Goal: Transaction & Acquisition: Purchase product/service

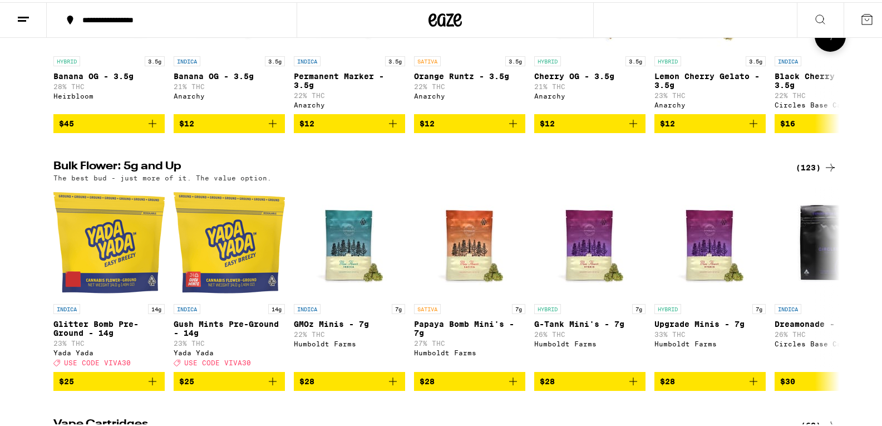
scroll to position [1280, 0]
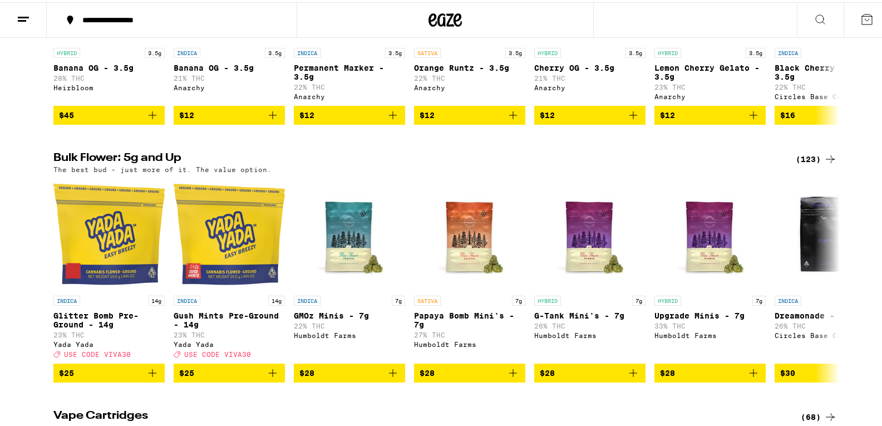
click at [818, 164] on div "(123)" at bounding box center [816, 156] width 41 height 13
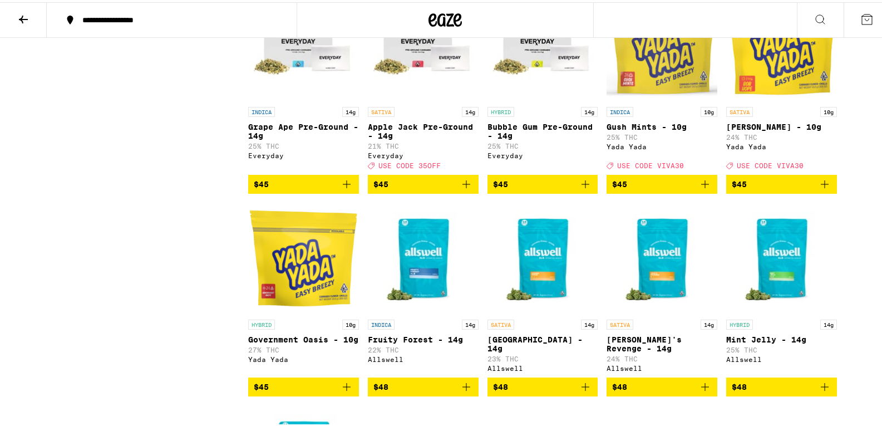
scroll to position [1391, 0]
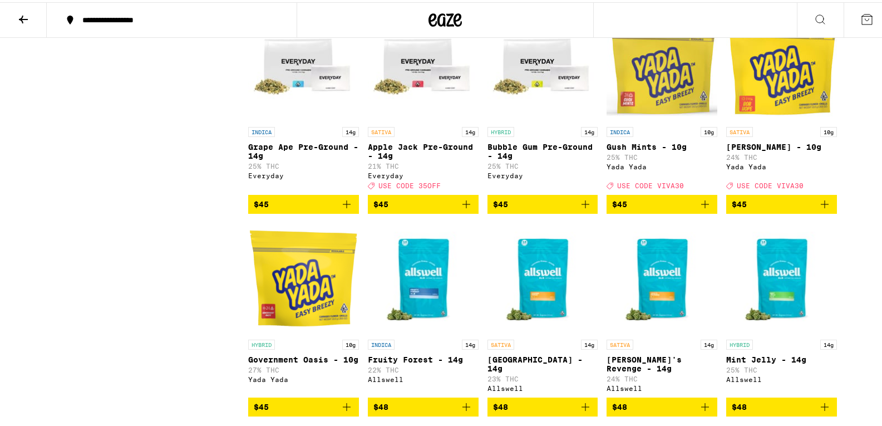
click at [626, 159] on p "25% THC" at bounding box center [661, 154] width 111 height 7
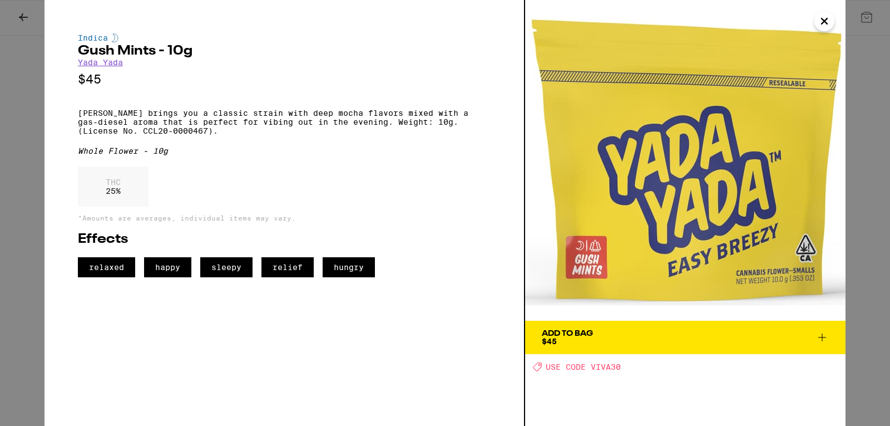
click at [820, 23] on icon "Close" at bounding box center [824, 21] width 13 height 17
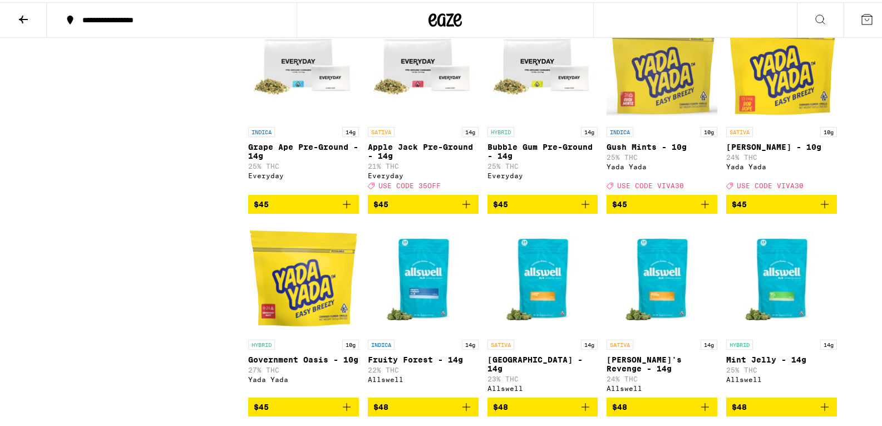
click at [698, 209] on icon "Add to bag" at bounding box center [704, 201] width 13 height 13
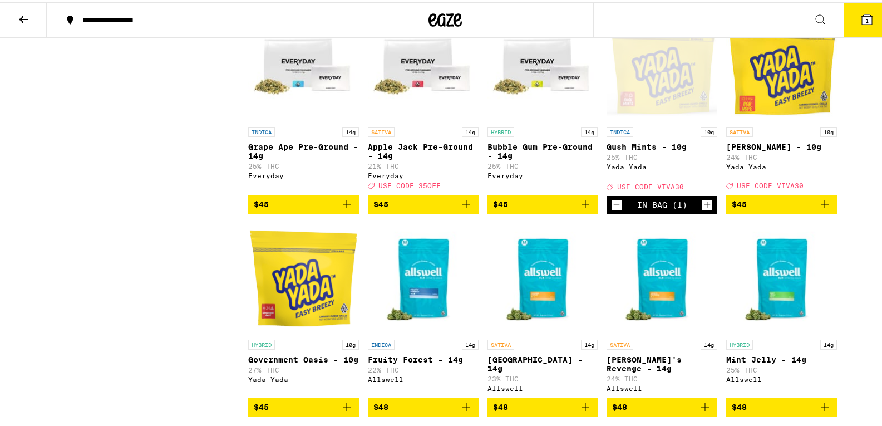
scroll to position [1427, 0]
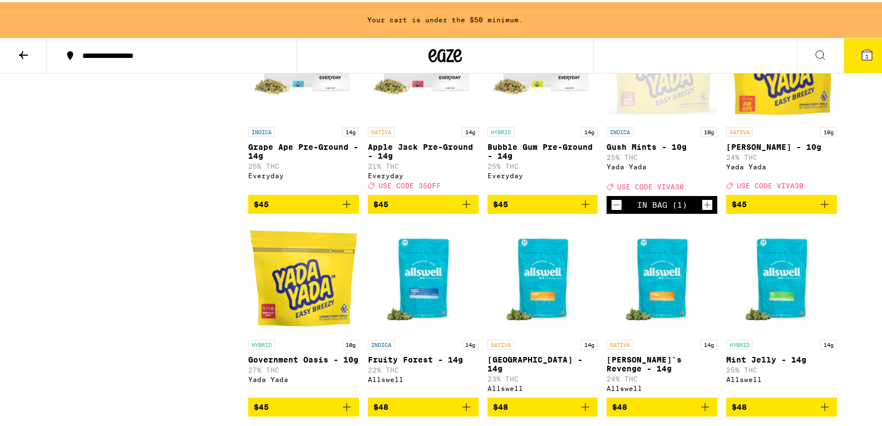
click at [823, 209] on icon "Add to bag" at bounding box center [824, 201] width 13 height 13
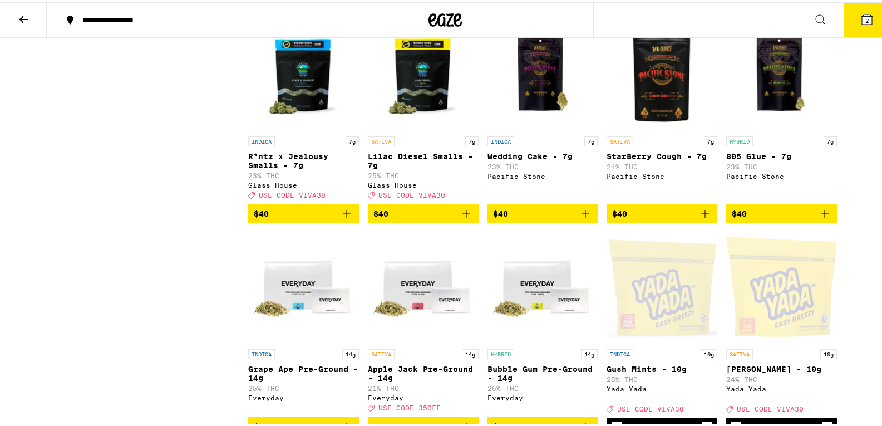
scroll to position [1168, 0]
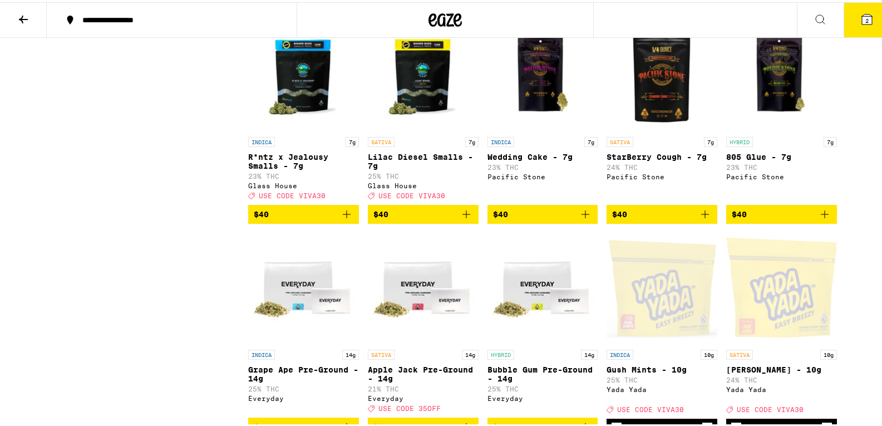
click at [21, 15] on icon at bounding box center [23, 17] width 13 height 13
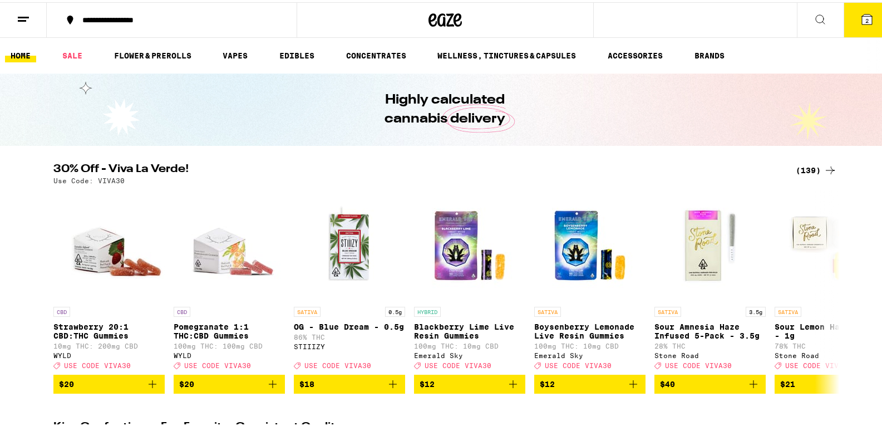
click at [808, 169] on div "(139)" at bounding box center [816, 167] width 41 height 13
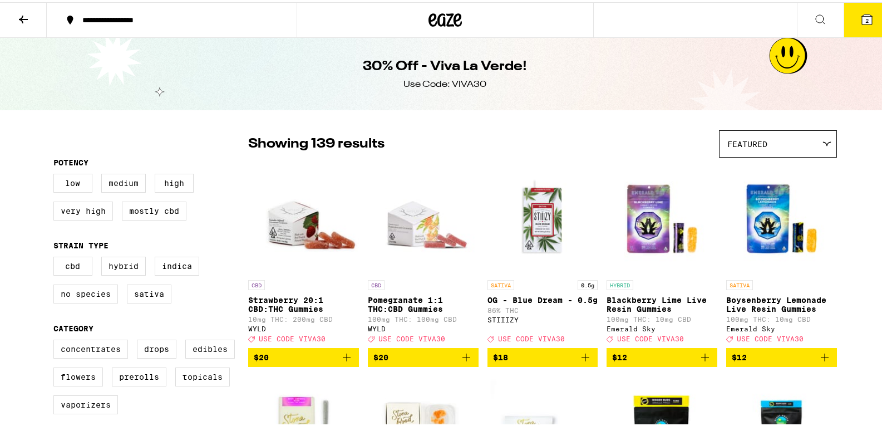
click at [862, 18] on icon at bounding box center [867, 17] width 10 height 10
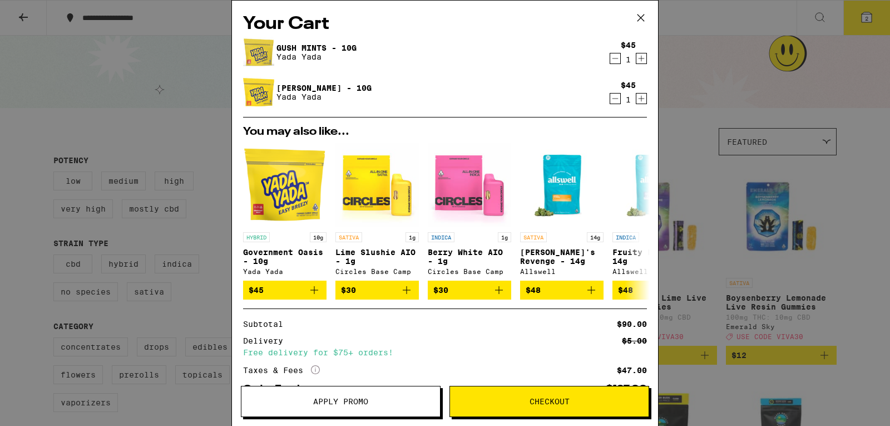
click at [302, 405] on button "Apply Promo" at bounding box center [341, 401] width 200 height 31
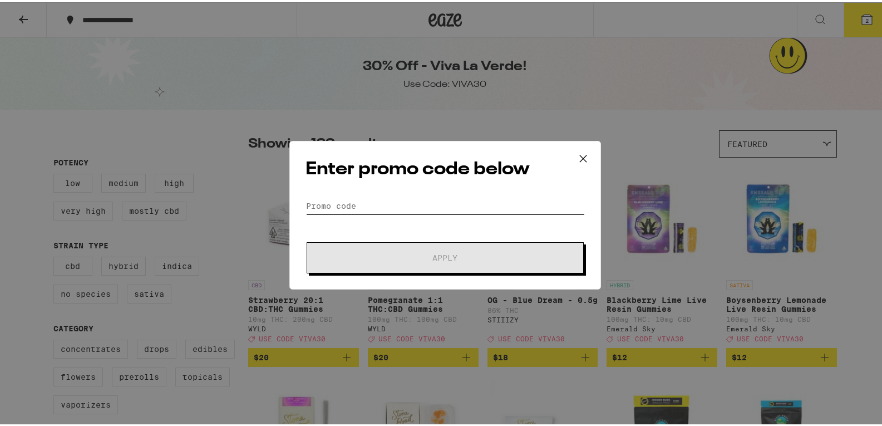
click at [384, 196] on input "Promo Code" at bounding box center [444, 203] width 279 height 17
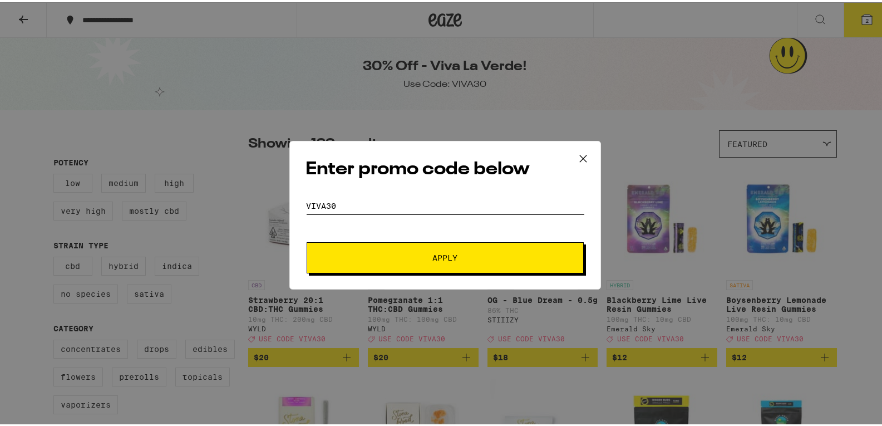
type input "viva30"
click at [408, 255] on span "Apply" at bounding box center [445, 255] width 200 height 8
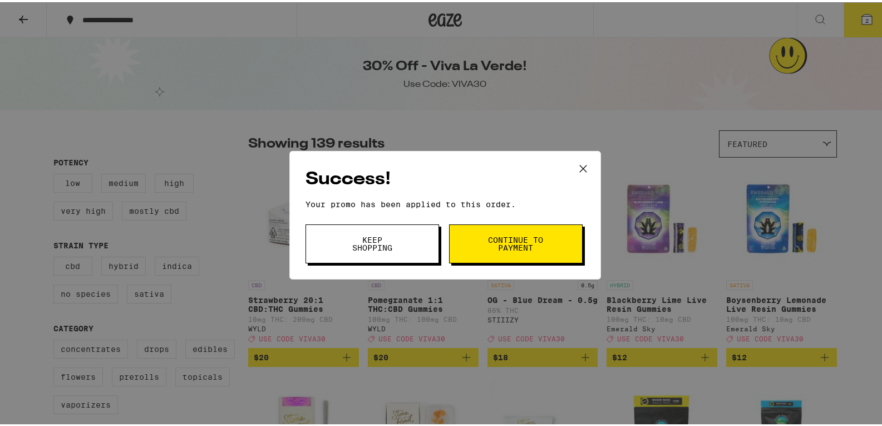
click at [14, 250] on div "Success! Your promo has been applied to this order. Promo Code viva30 Keep Shop…" at bounding box center [445, 213] width 890 height 426
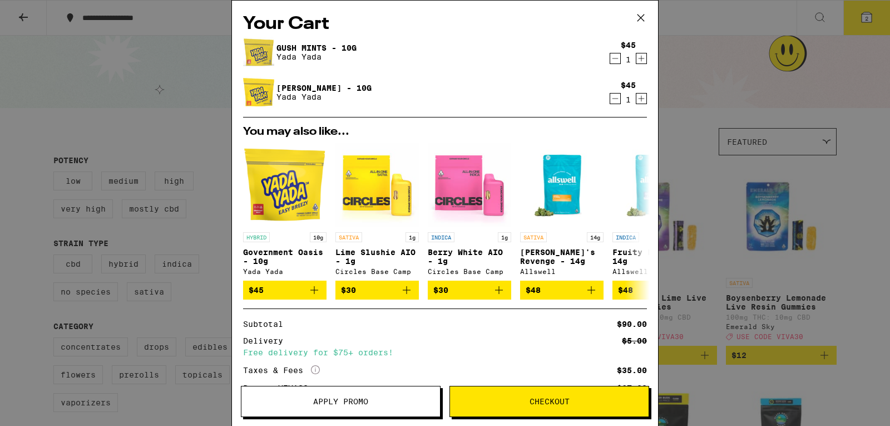
click at [727, 86] on div "Your Cart Gush Mints - 10g Yada Yada $45 1 [PERSON_NAME] - 10g [PERSON_NAME] $4…" at bounding box center [445, 213] width 890 height 426
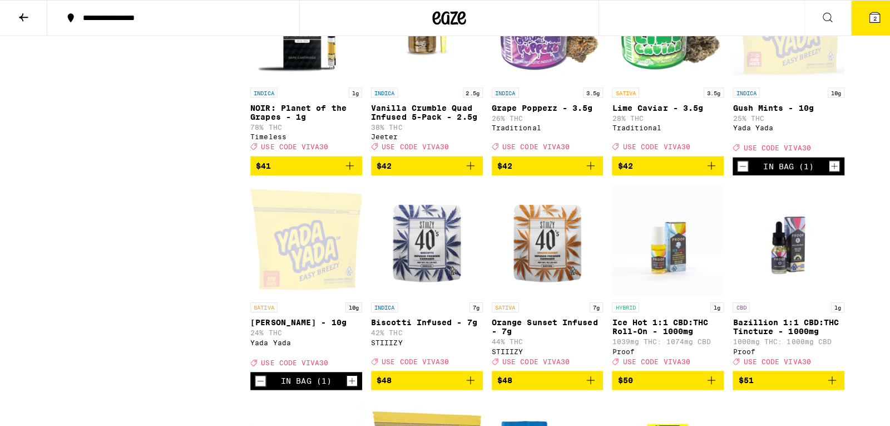
scroll to position [6009, 0]
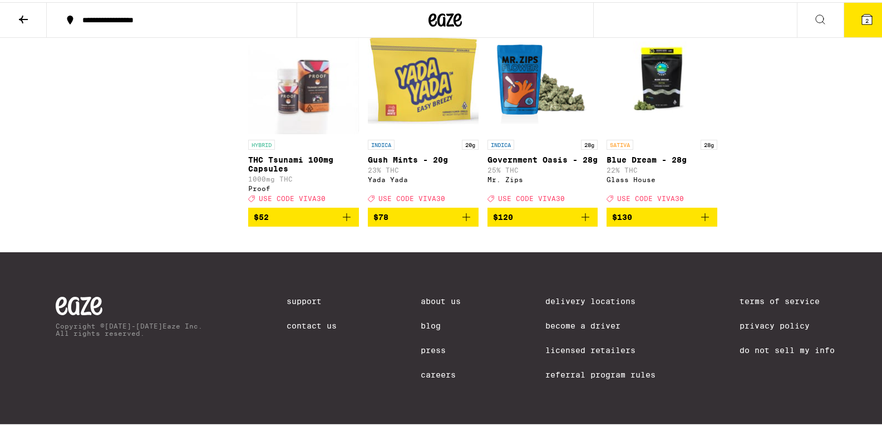
click at [579, 221] on icon "Add to bag" at bounding box center [585, 214] width 13 height 13
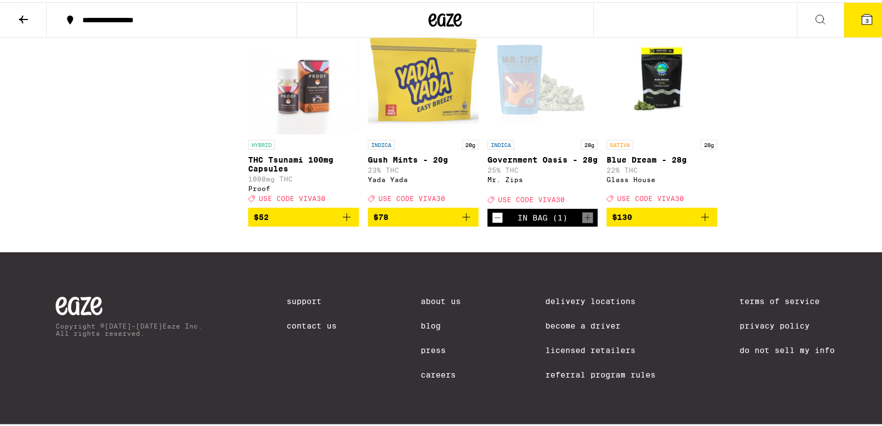
click at [860, 18] on icon at bounding box center [866, 17] width 13 height 13
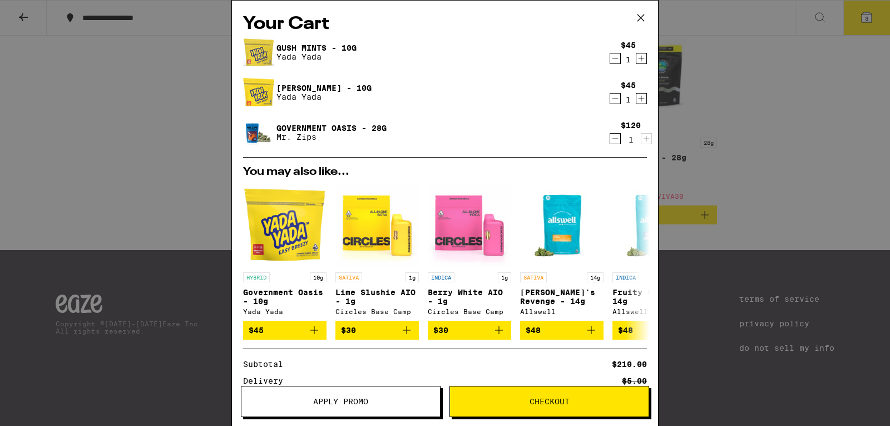
click at [610, 56] on icon "Decrement" at bounding box center [615, 58] width 10 height 13
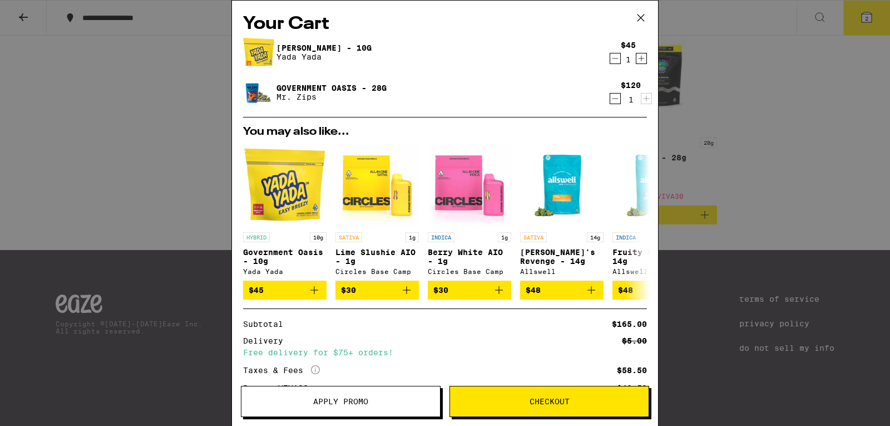
click at [610, 56] on icon "Decrement" at bounding box center [615, 58] width 10 height 13
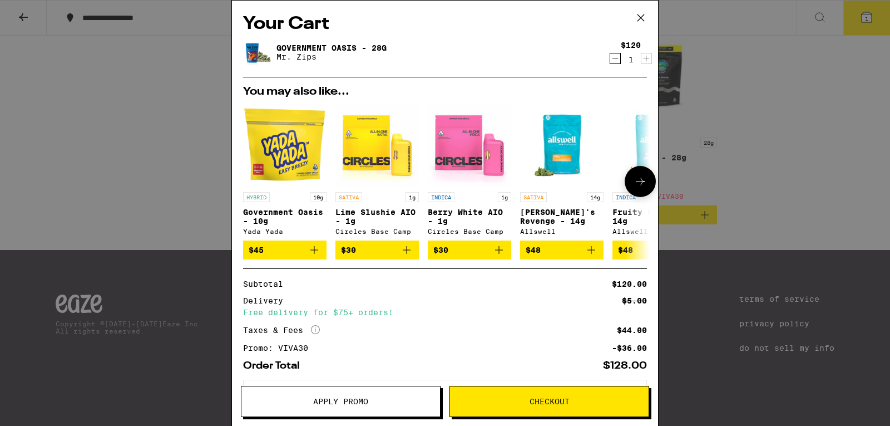
click at [639, 188] on button at bounding box center [640, 181] width 31 height 31
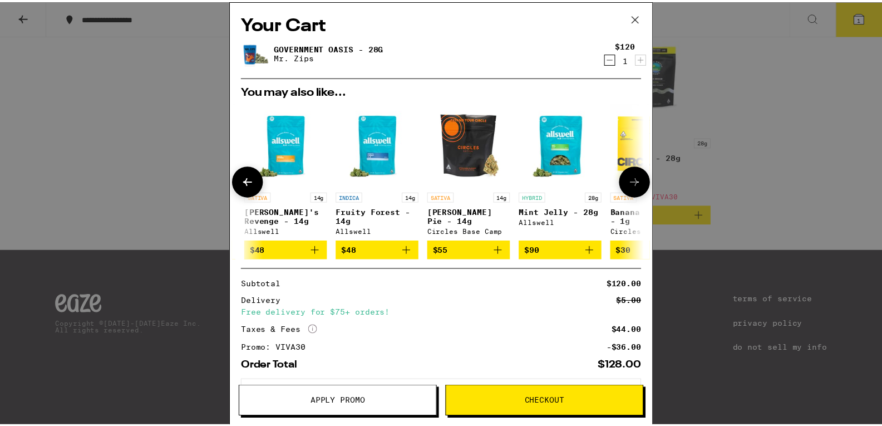
scroll to position [0, 274]
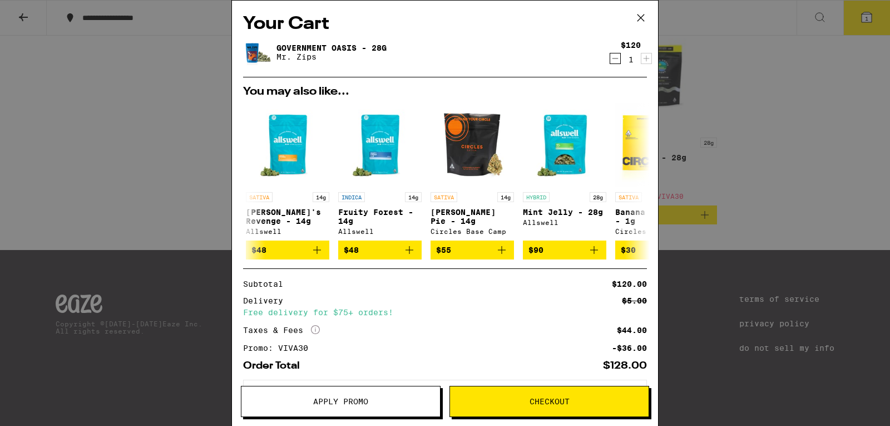
click at [105, 158] on div "Your Cart Government Oasis - 28g Mr. Zips $120 1 You may also like... HYBRID 10…" at bounding box center [445, 213] width 890 height 426
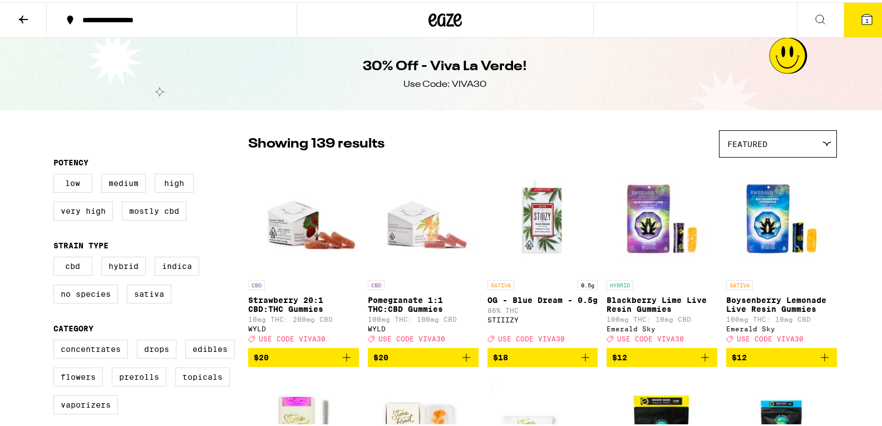
click at [27, 14] on icon at bounding box center [23, 17] width 13 height 13
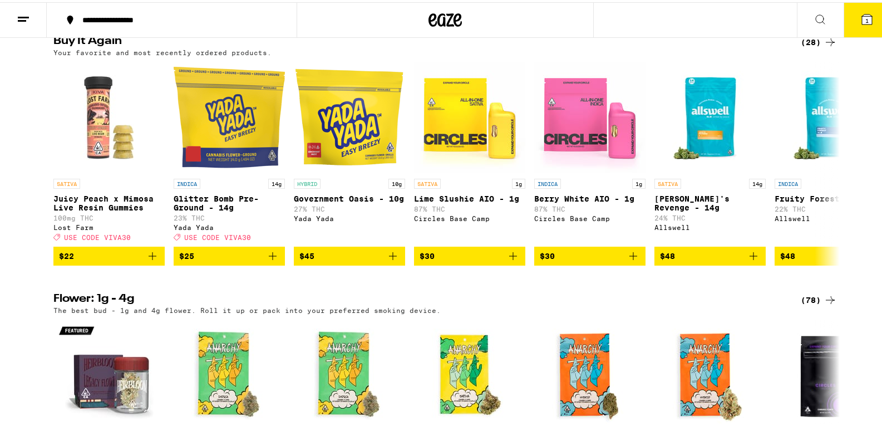
scroll to position [890, 0]
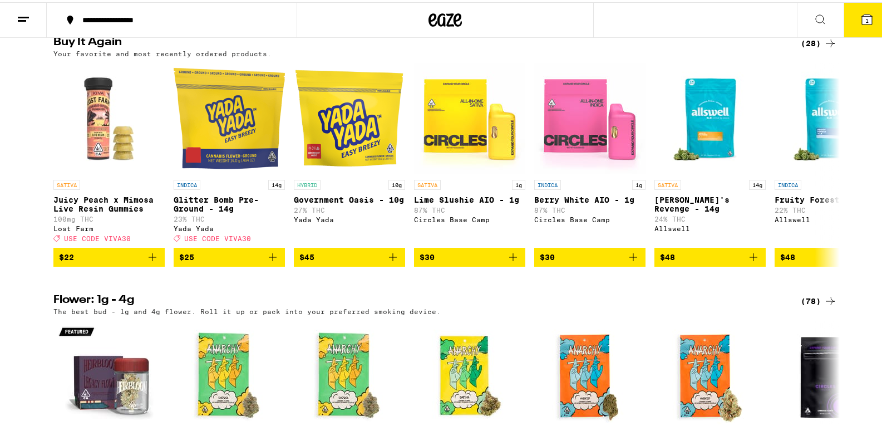
click at [862, 19] on icon at bounding box center [867, 17] width 10 height 10
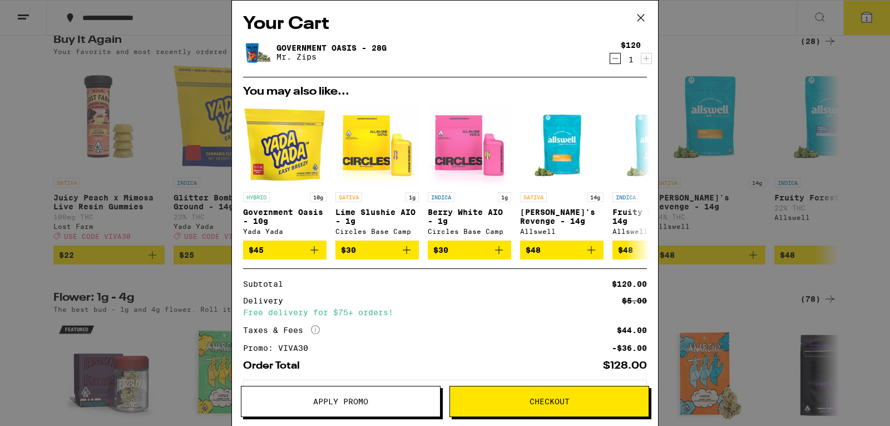
click at [639, 18] on icon at bounding box center [641, 17] width 17 height 17
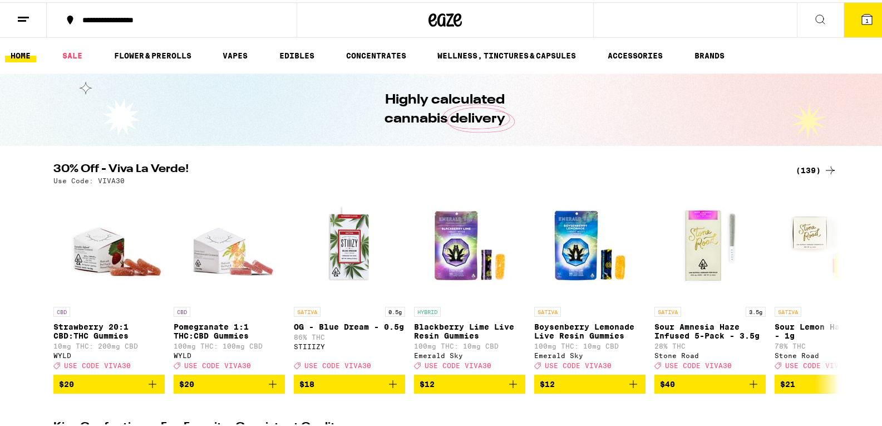
click at [862, 14] on icon at bounding box center [867, 17] width 10 height 10
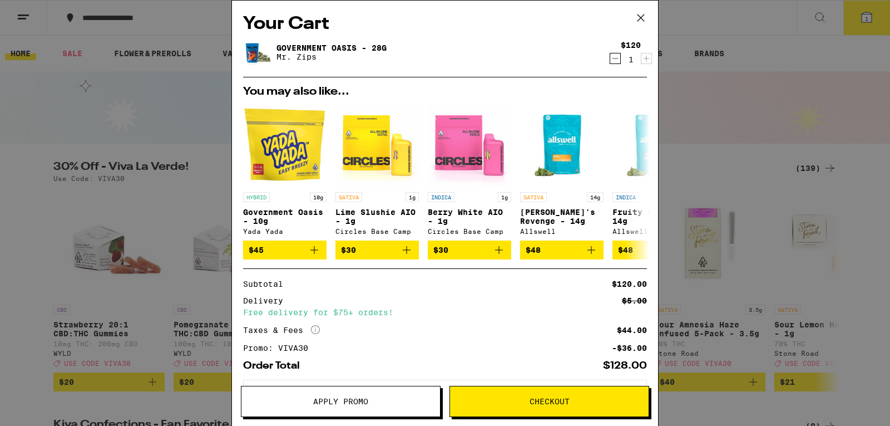
click at [610, 59] on icon "Decrement" at bounding box center [615, 58] width 10 height 13
